Goal: Transaction & Acquisition: Subscribe to service/newsletter

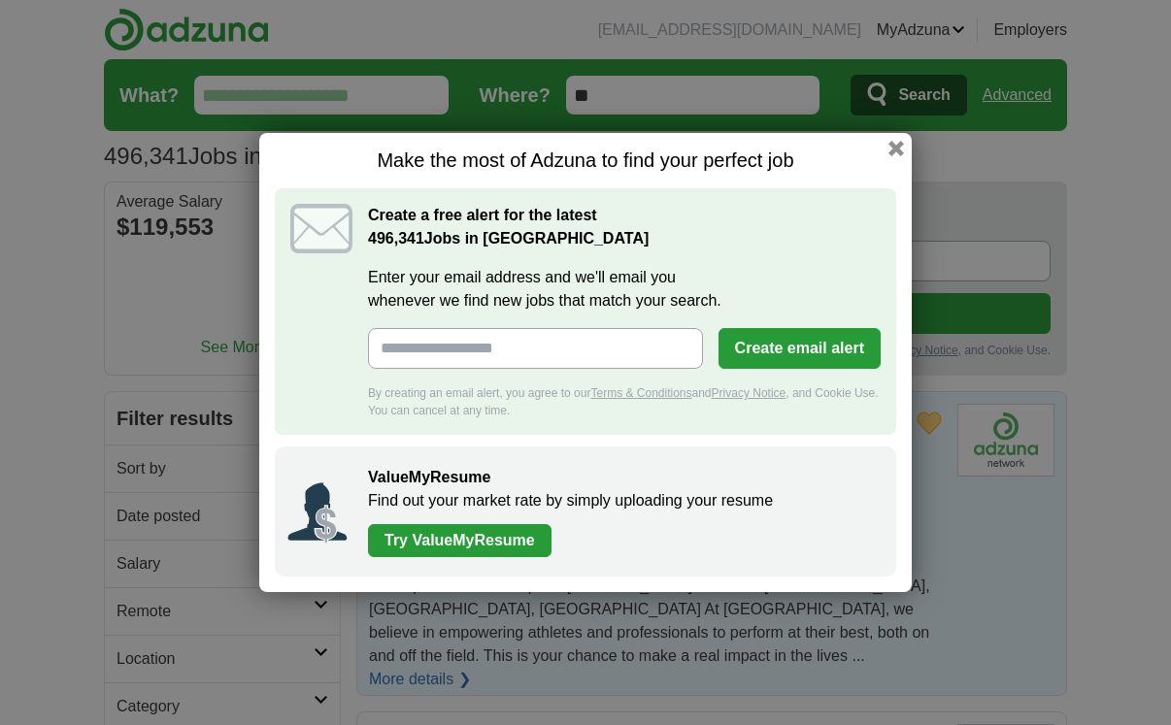
click at [427, 348] on input "Enter your email address and we'll email you whenever we find new jobs that mat…" at bounding box center [535, 348] width 335 height 41
type input "**********"
click at [810, 348] on button "Create email alert" at bounding box center [799, 348] width 162 height 41
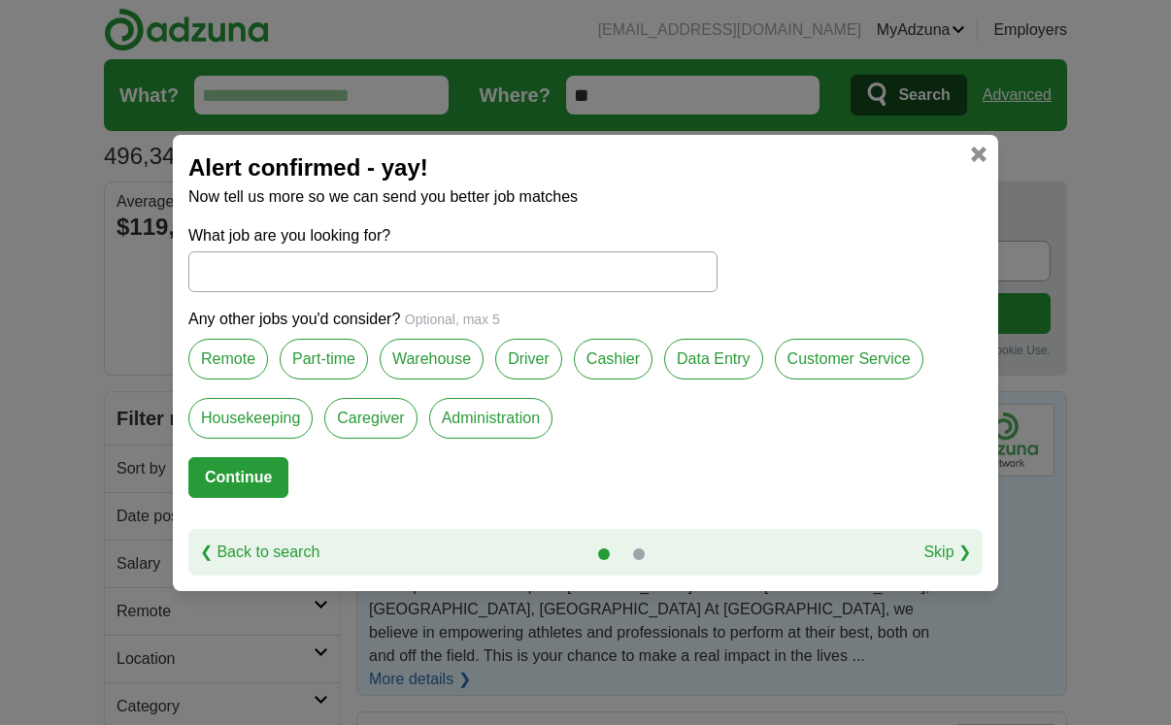
click at [344, 270] on input "What job are you looking for?" at bounding box center [452, 271] width 529 height 41
paste input "**********"
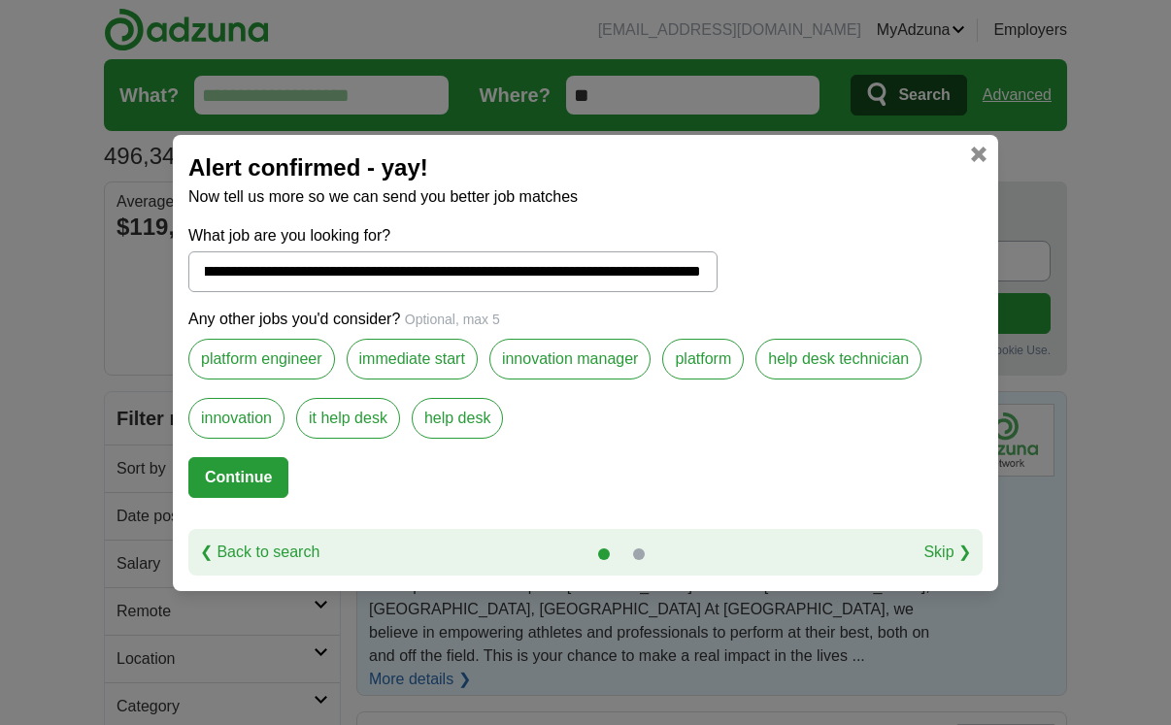
type input "**********"
click at [224, 418] on label "innovation" at bounding box center [236, 418] width 96 height 41
click at [243, 484] on button "Continue" at bounding box center [238, 477] width 100 height 41
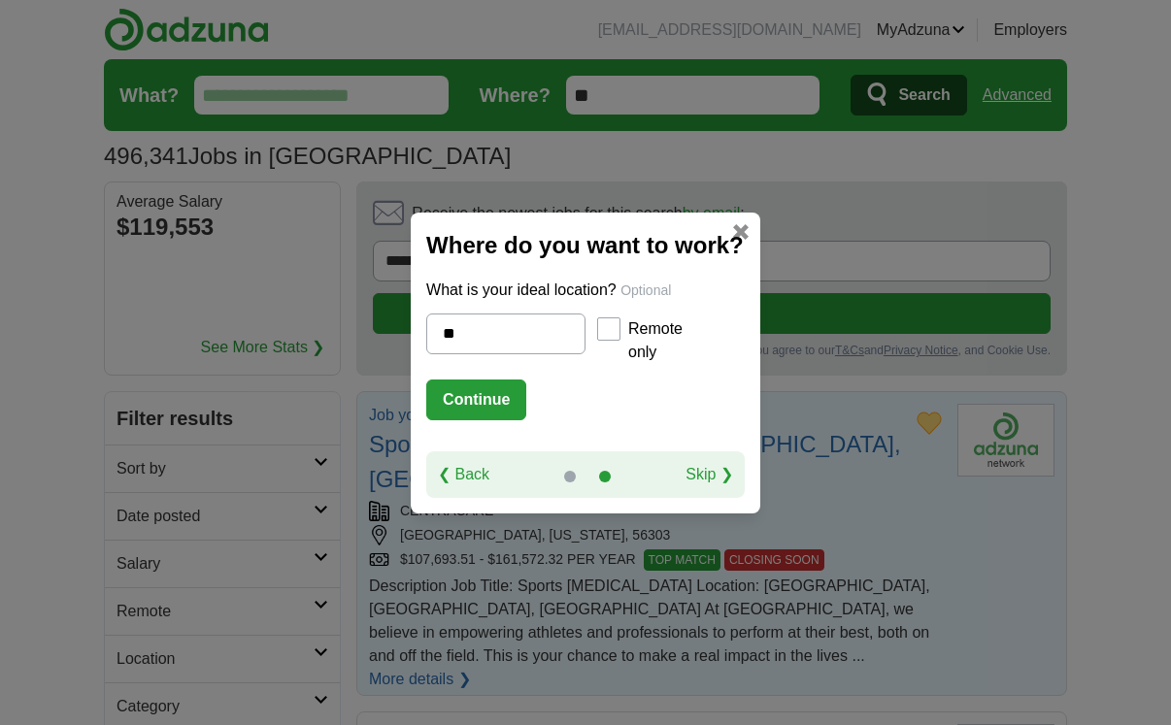
click at [485, 404] on button "Continue" at bounding box center [476, 400] width 100 height 41
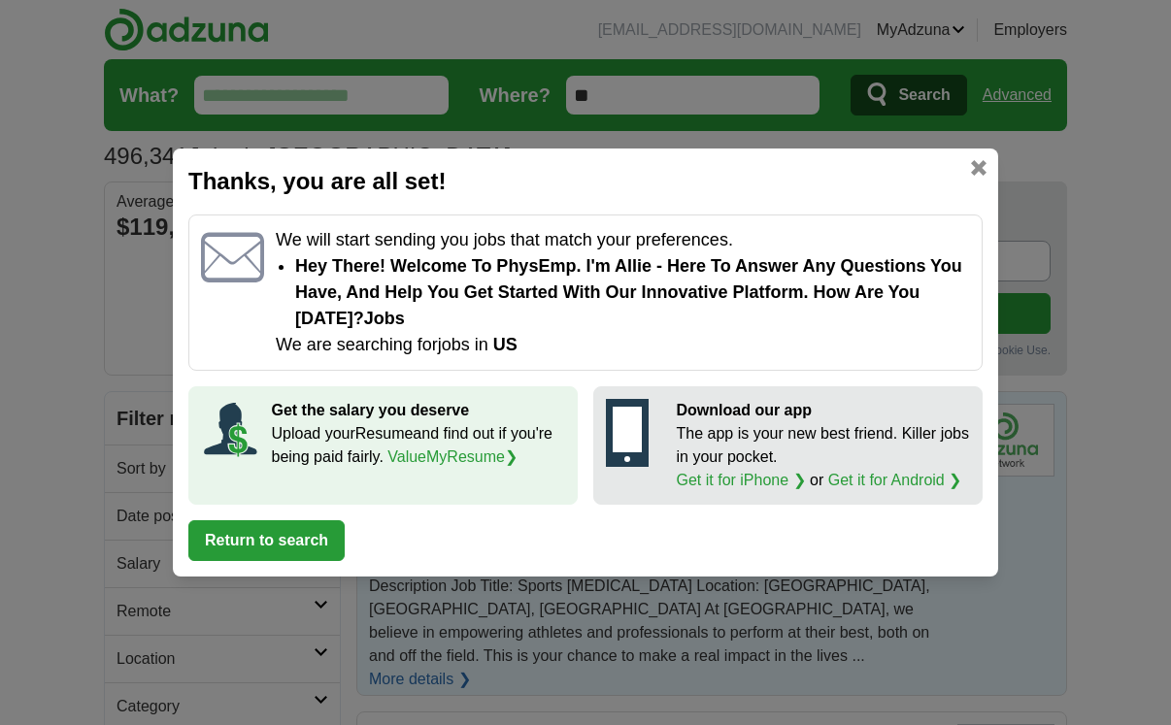
click at [489, 458] on link "ValueMyResume ❯" at bounding box center [452, 457] width 130 height 17
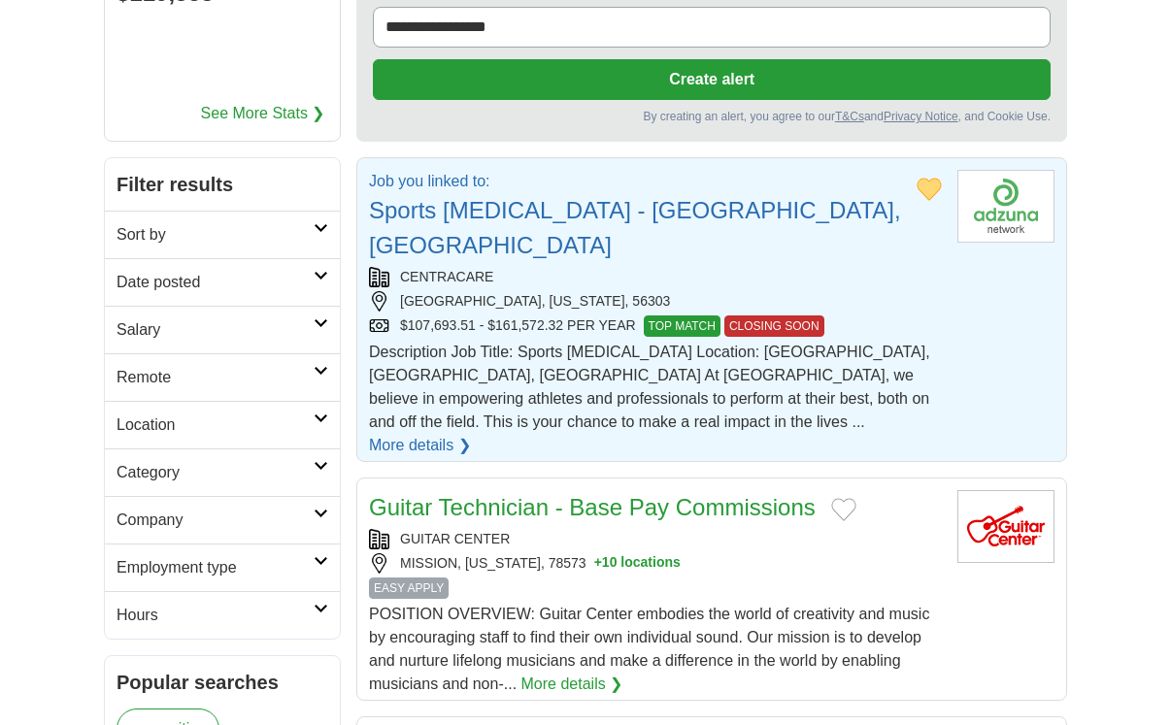
scroll to position [272, 0]
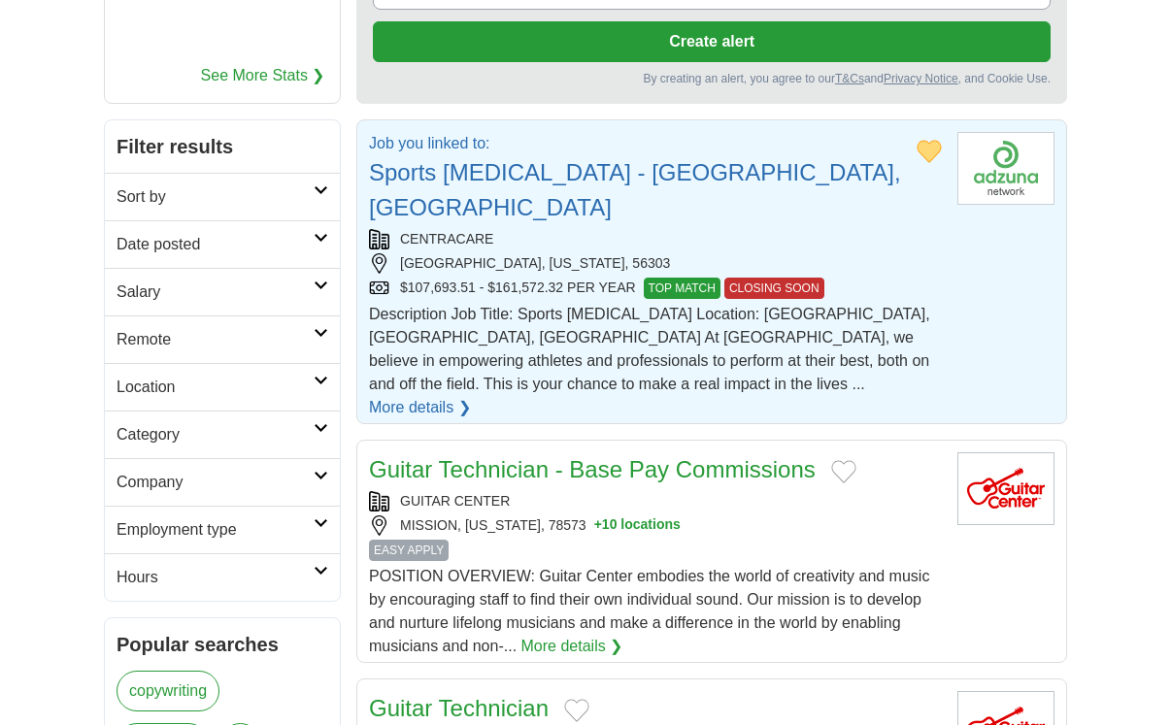
click at [849, 460] on button "Add to favorite jobs" at bounding box center [843, 471] width 25 height 23
click at [427, 176] on link "Sports [MEDICAL_DATA] - [GEOGRAPHIC_DATA], [GEOGRAPHIC_DATA]" at bounding box center [635, 189] width 532 height 61
click at [724, 58] on button "Create alert" at bounding box center [712, 41] width 678 height 41
click at [725, 53] on button "Create alert" at bounding box center [712, 41] width 678 height 41
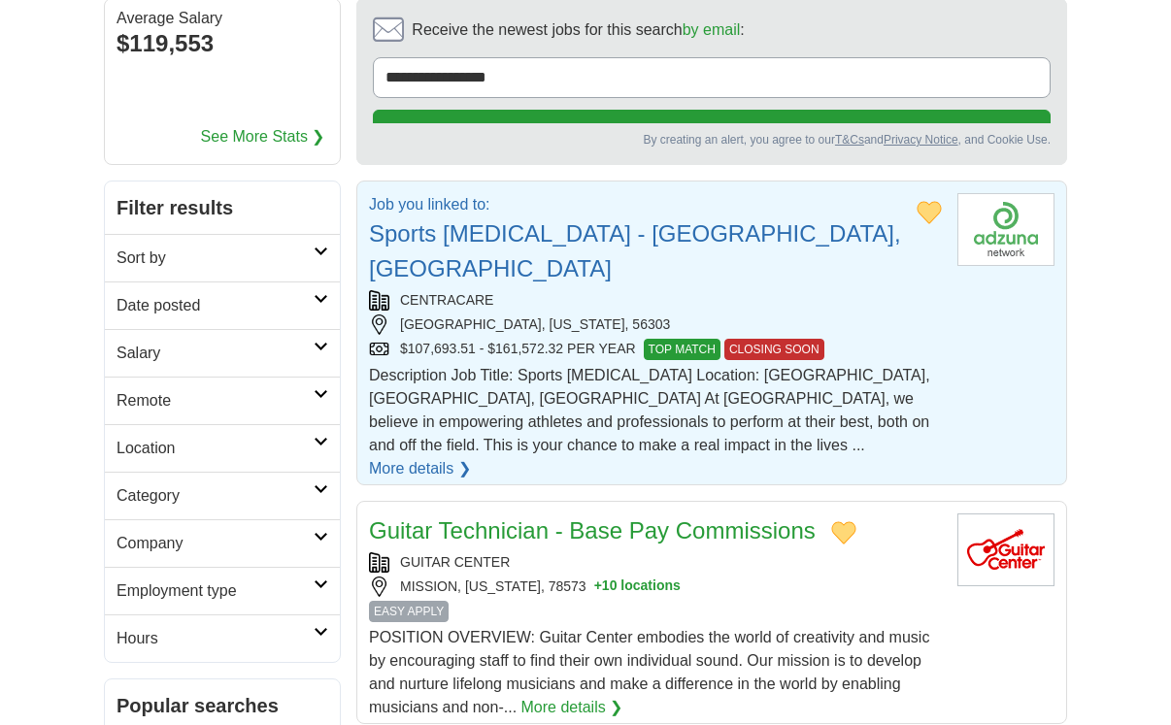
scroll to position [153, 0]
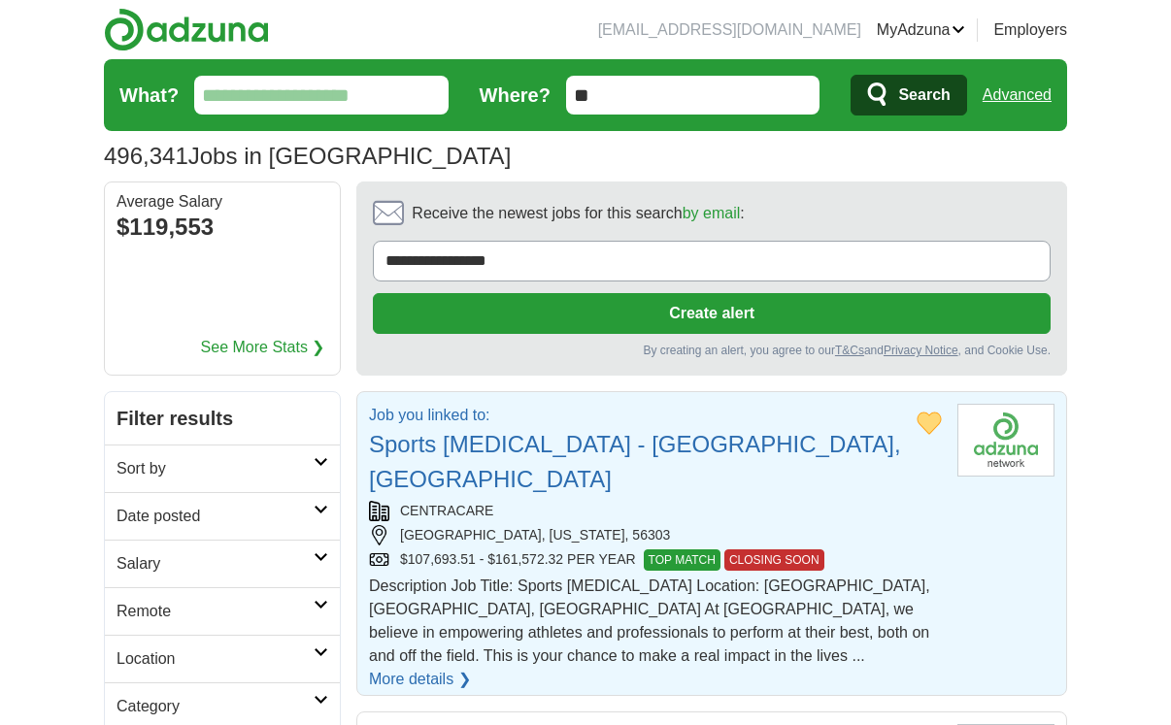
click at [540, 450] on link "Sports [MEDICAL_DATA] - [GEOGRAPHIC_DATA], [GEOGRAPHIC_DATA]" at bounding box center [635, 461] width 532 height 61
drag, startPoint x: 688, startPoint y: 522, endPoint x: 726, endPoint y: 529, distance: 38.5
click at [696, 550] on span "TOP MATCH" at bounding box center [682, 560] width 77 height 21
click at [540, 457] on link "Sports [MEDICAL_DATA] - [GEOGRAPHIC_DATA], [GEOGRAPHIC_DATA]" at bounding box center [635, 461] width 532 height 61
